Goal: Transaction & Acquisition: Download file/media

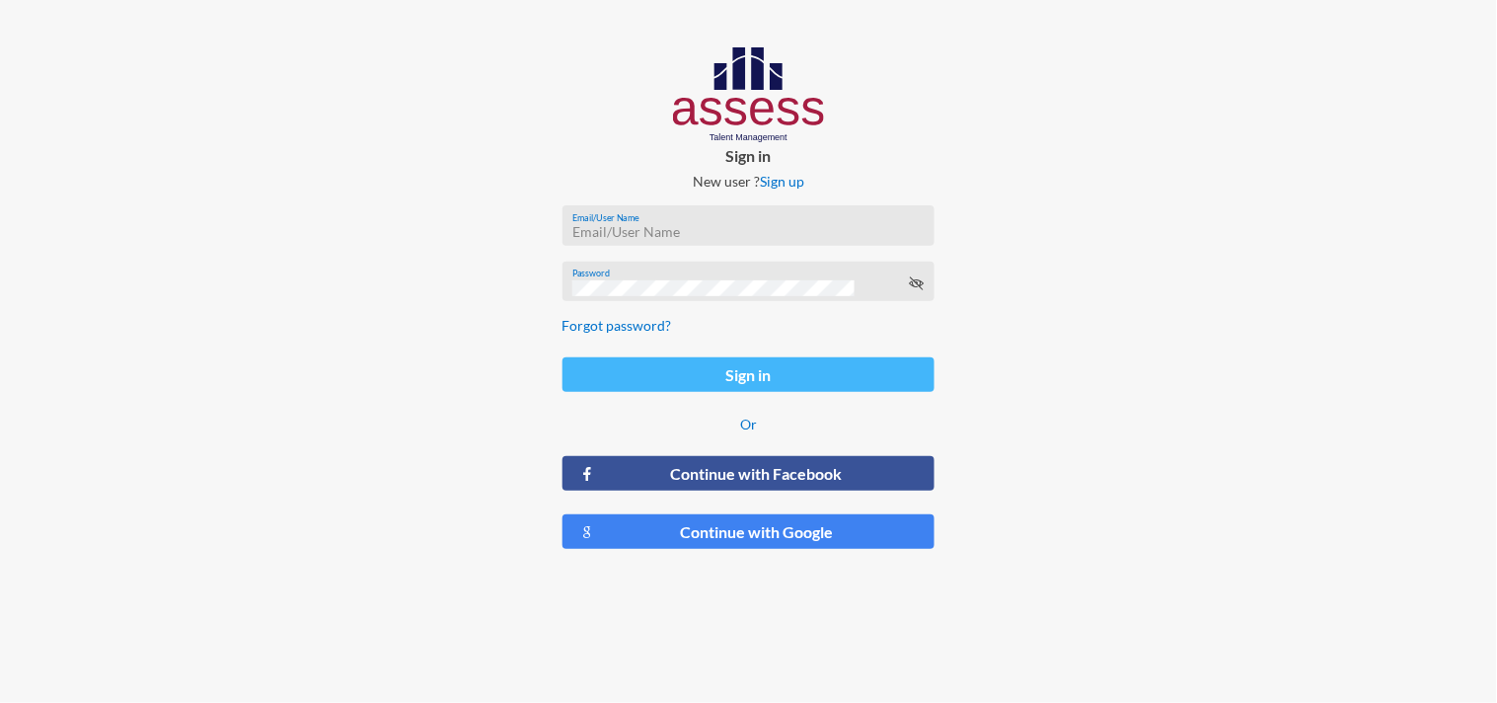
type input "[EMAIL_ADDRESS][DOMAIN_NAME]"
click at [717, 365] on button "Sign in" at bounding box center [748, 374] width 373 height 35
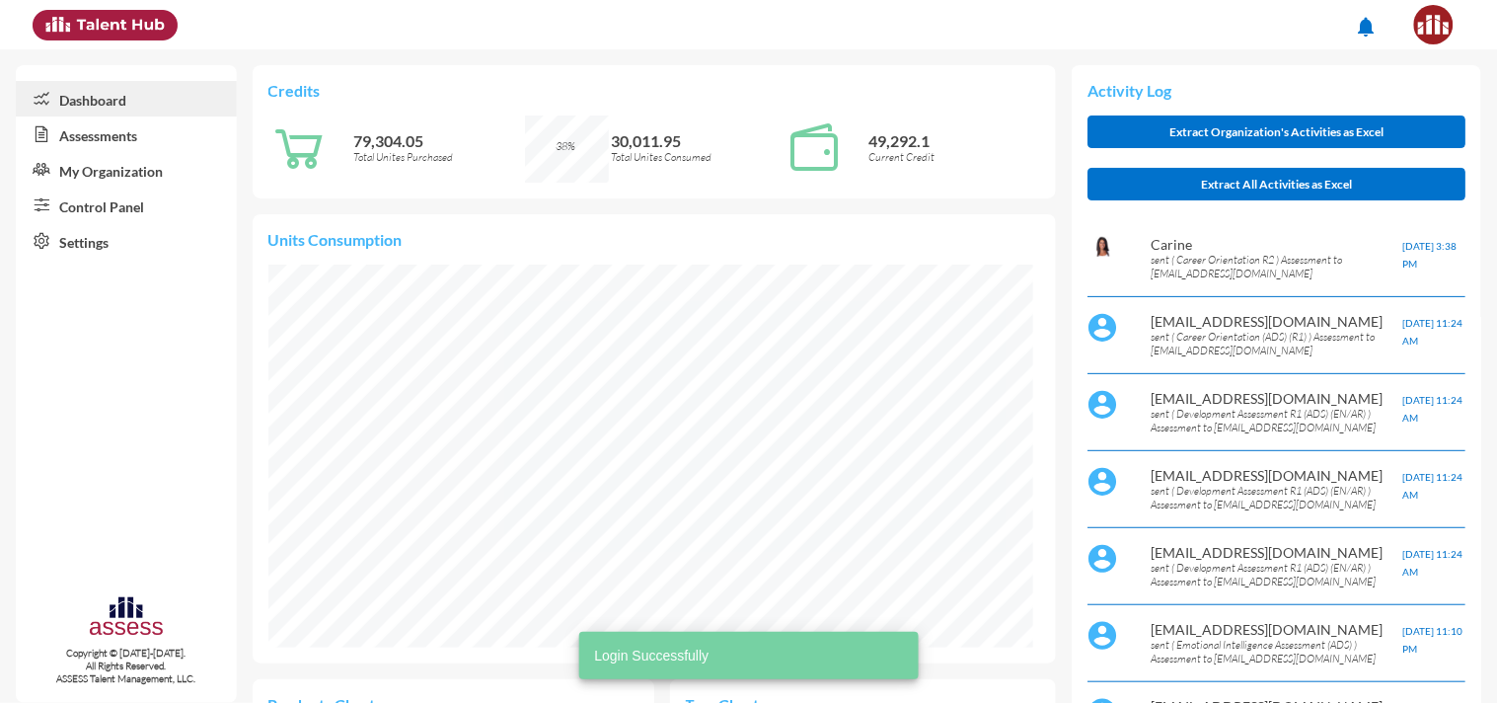
scroll to position [986740, 986739]
click at [113, 136] on link "Assessments" at bounding box center [126, 134] width 221 height 36
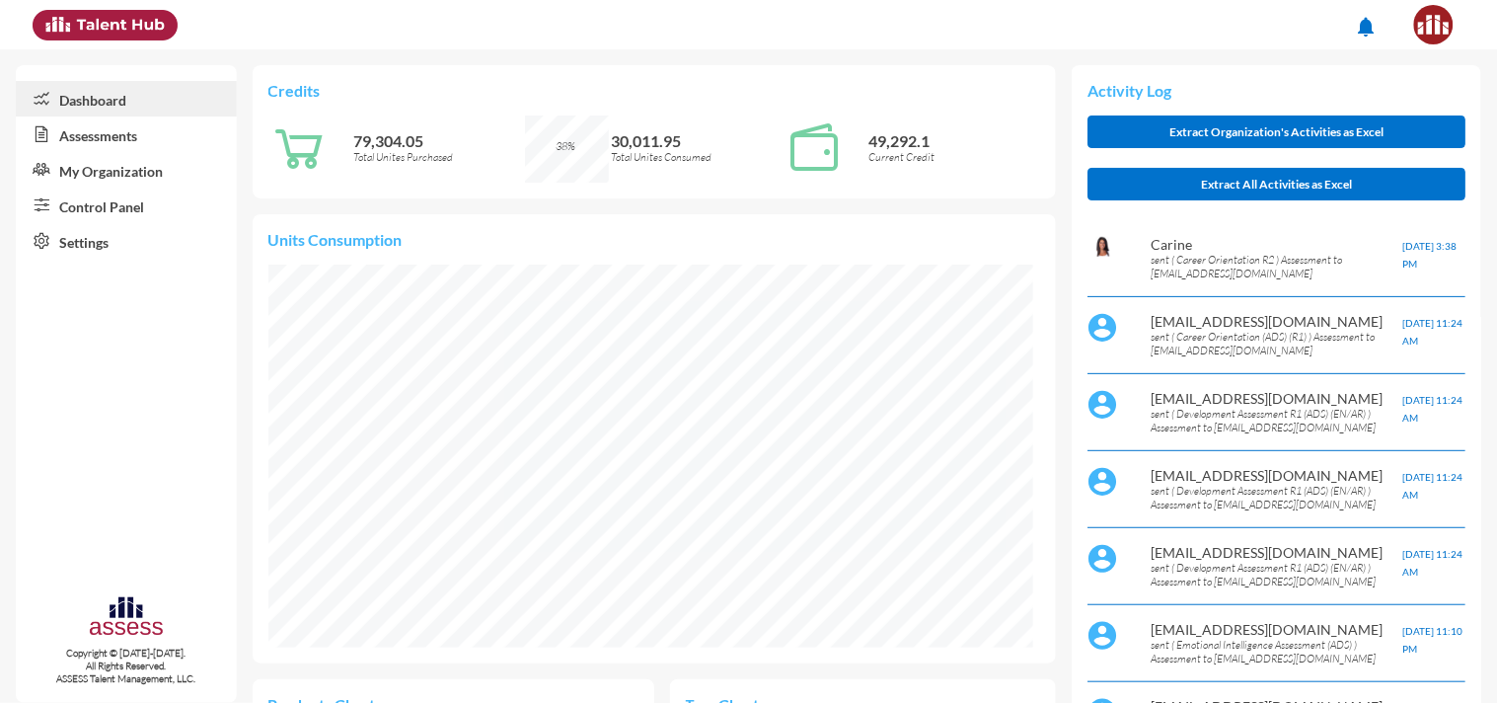
scroll to position [0, 0]
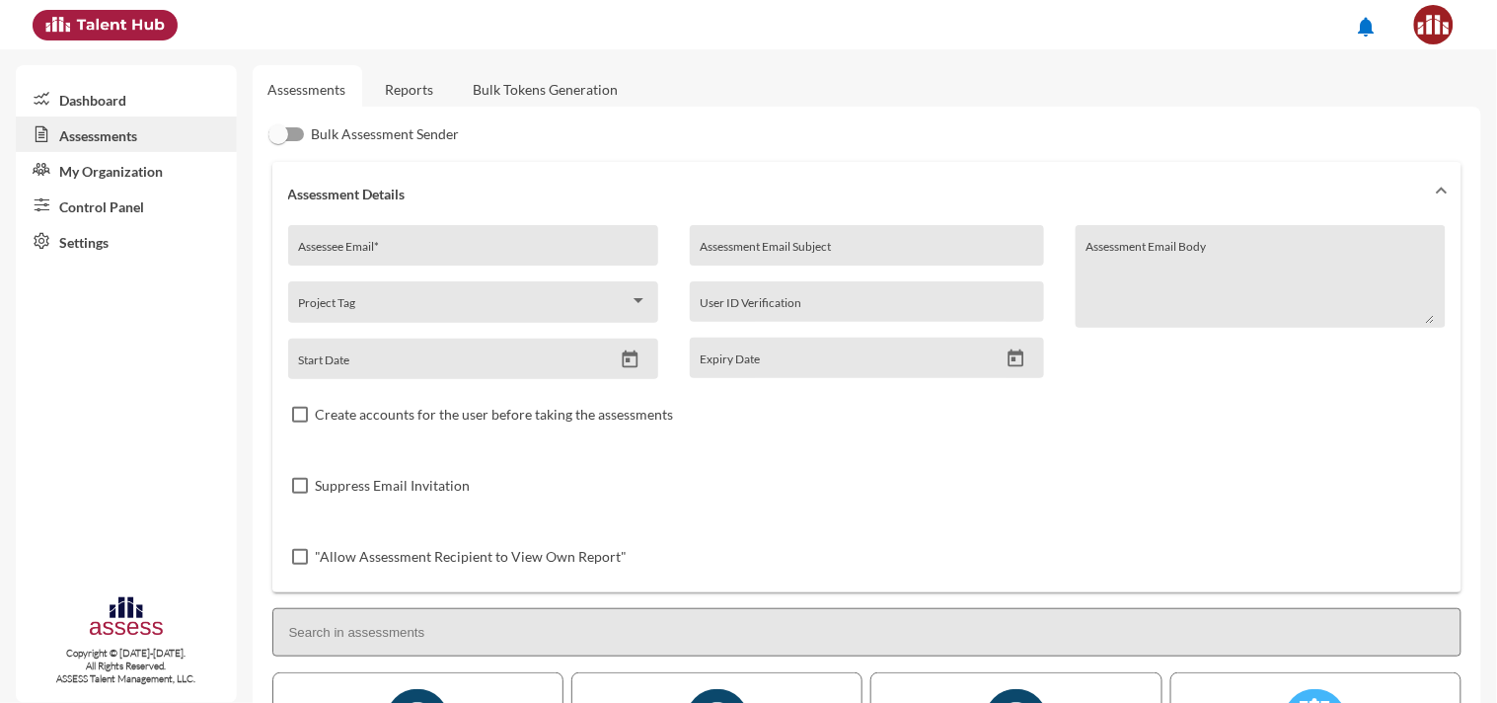
click at [412, 87] on link "Reports" at bounding box center [410, 89] width 80 height 48
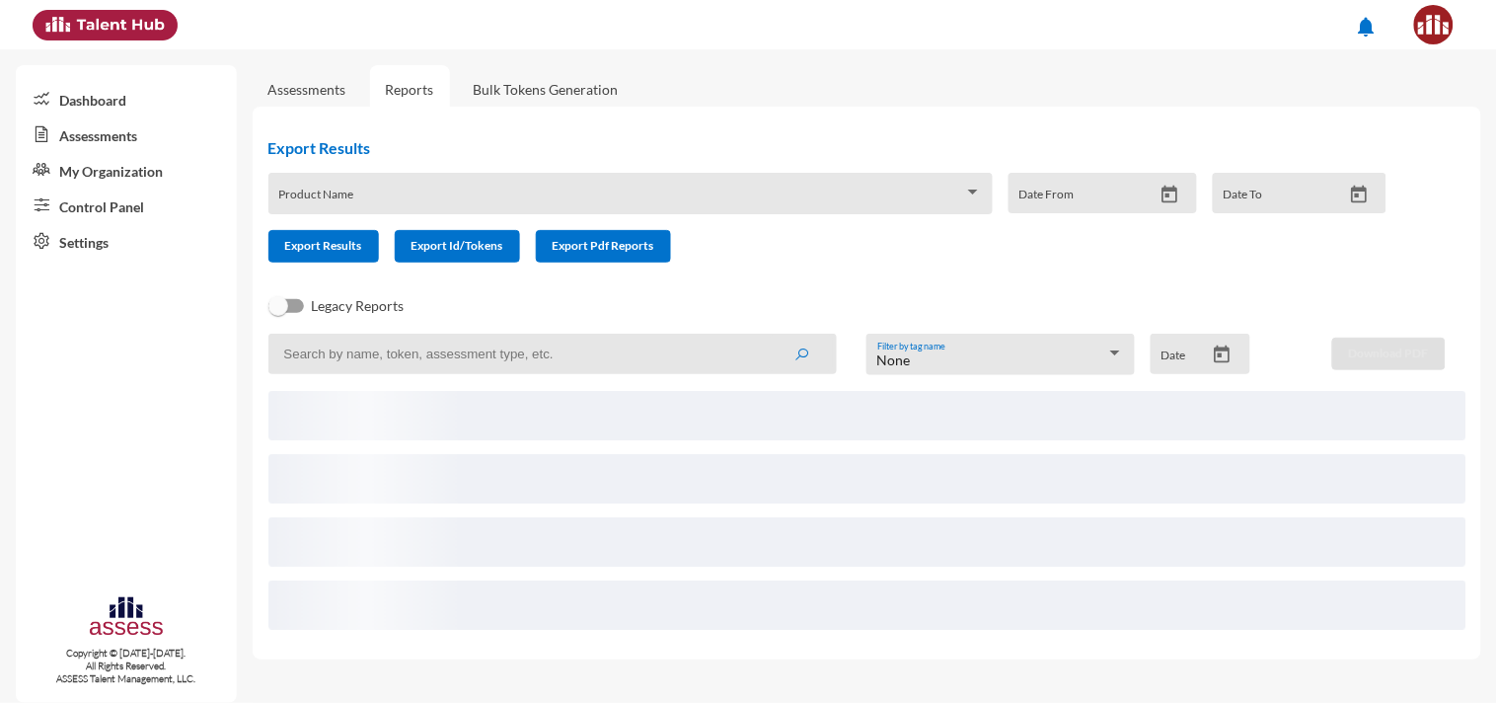
click at [386, 358] on input at bounding box center [552, 354] width 568 height 40
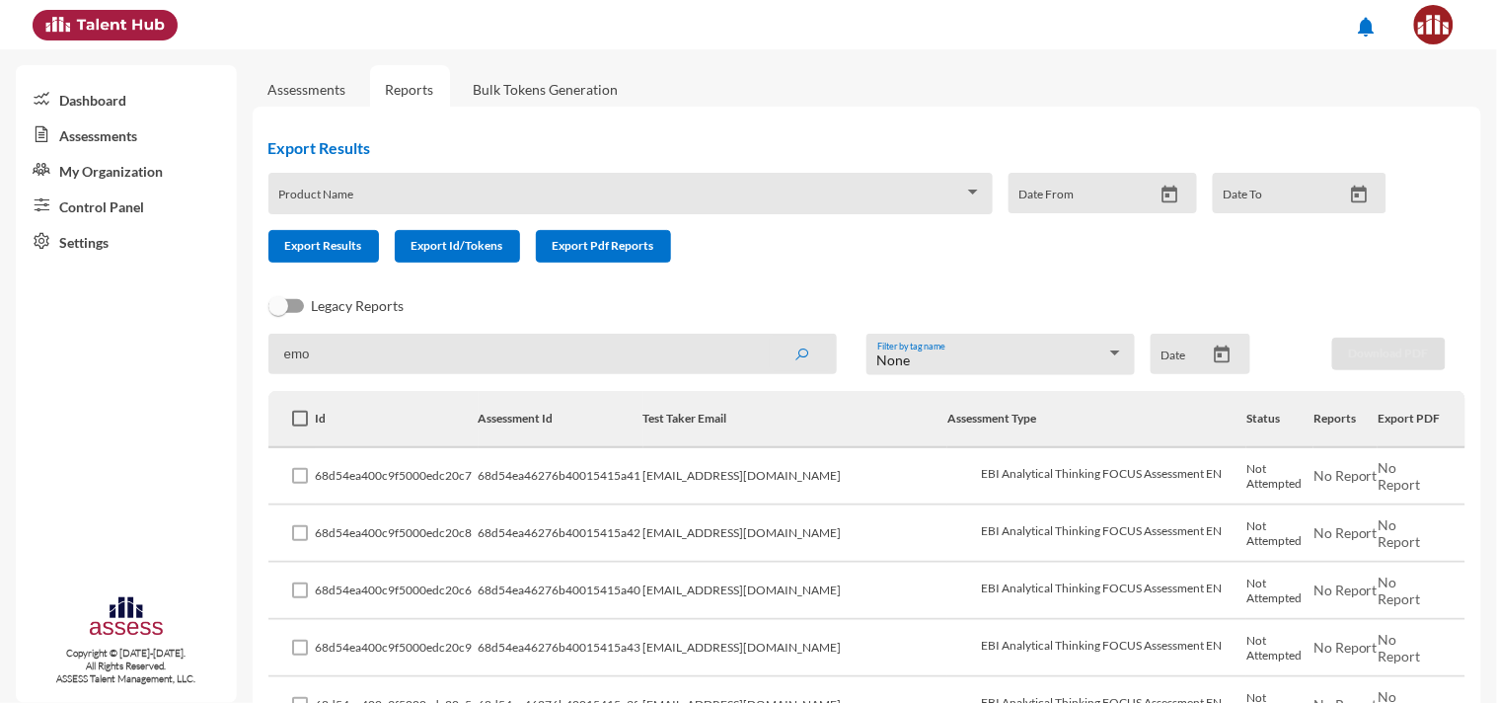
type input "emo"
click at [770, 336] on button "submit" at bounding box center [801, 354] width 63 height 36
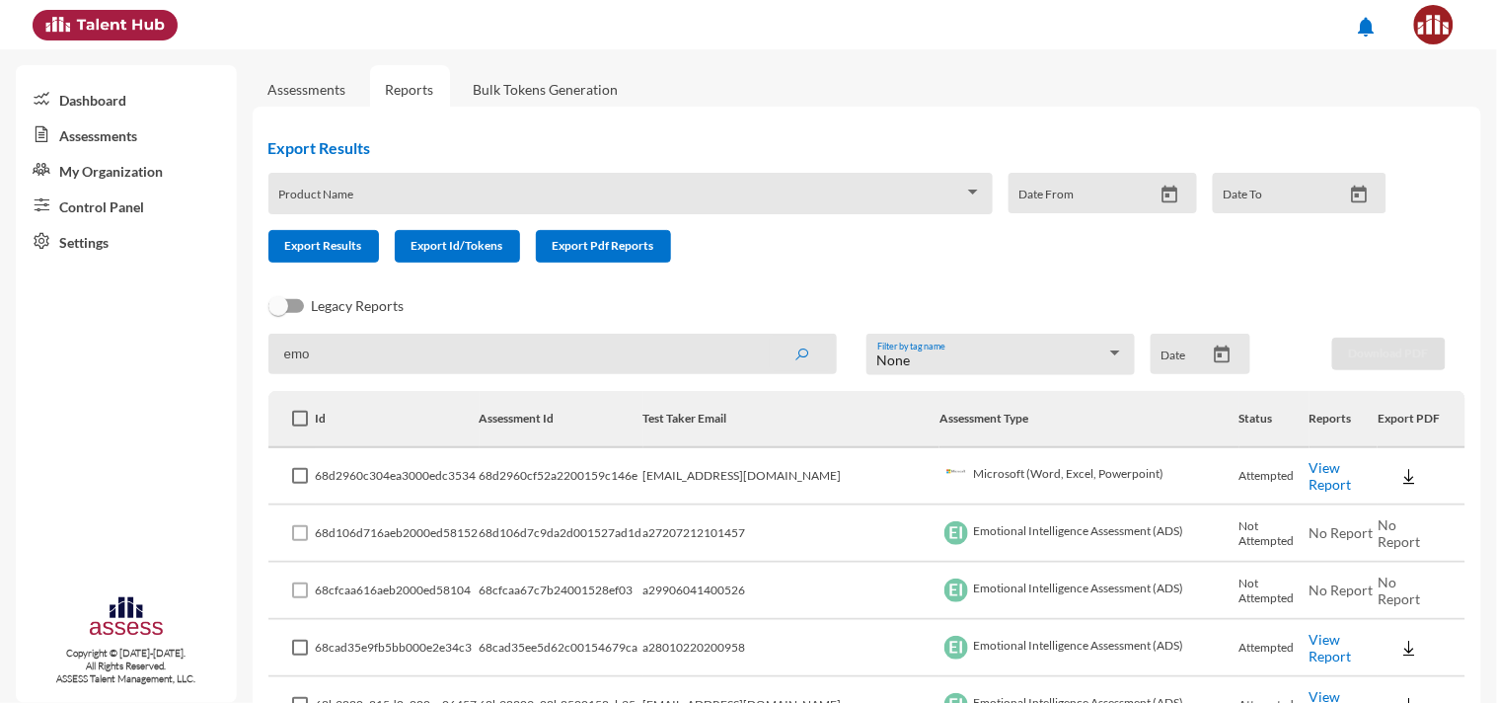
click at [1324, 639] on link "View Report" at bounding box center [1330, 648] width 42 height 34
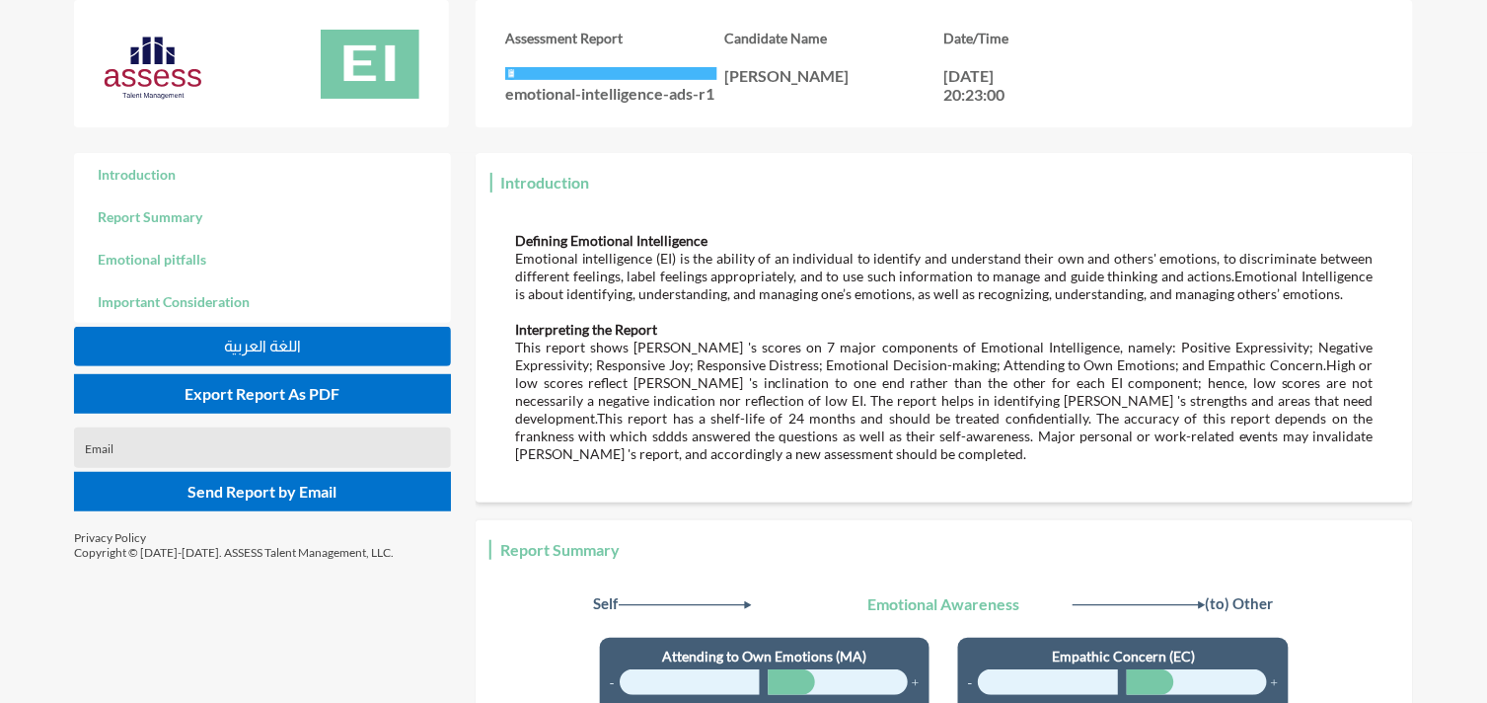
click at [296, 348] on span "اللغة العربية" at bounding box center [262, 345] width 77 height 17
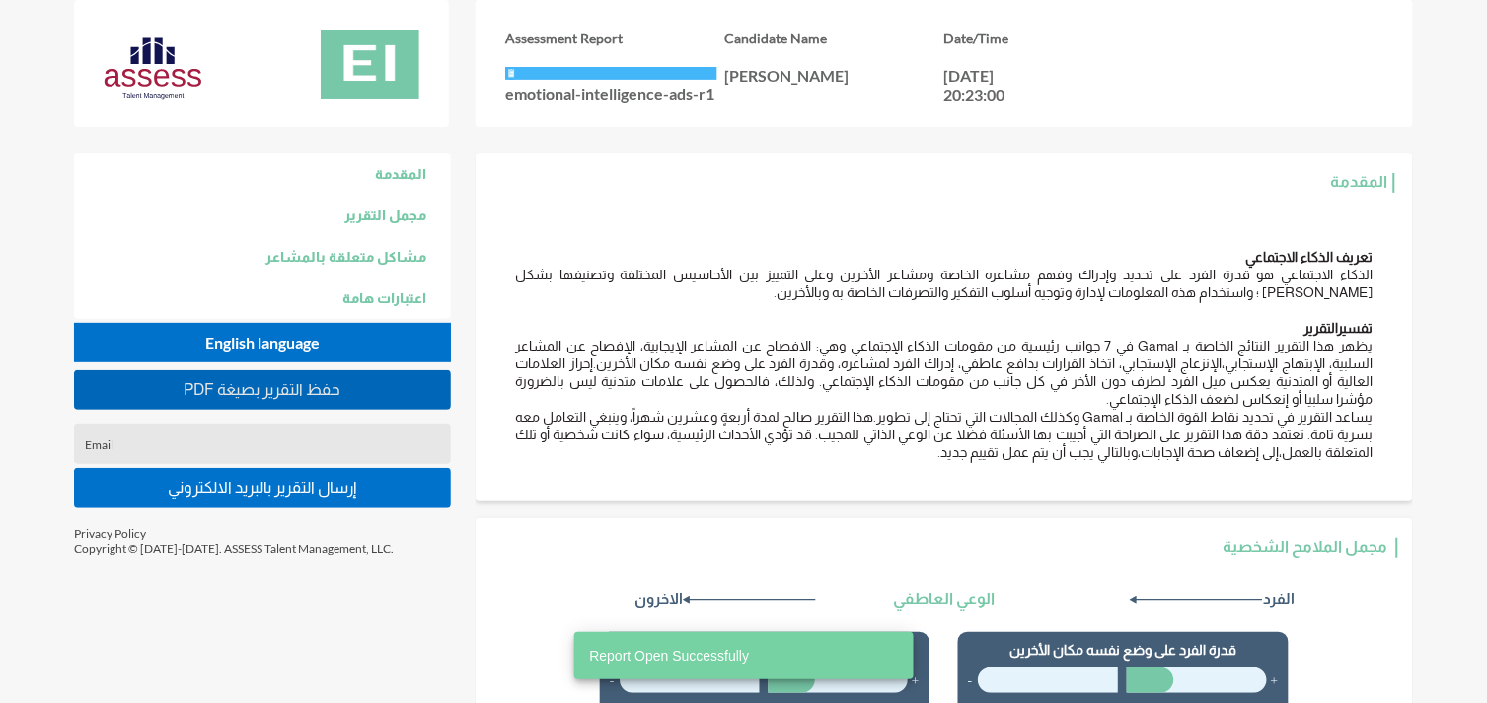
click at [271, 389] on span "PDF حفظ التقرير بصيغة" at bounding box center [262, 389] width 157 height 17
